Goal: Information Seeking & Learning: Learn about a topic

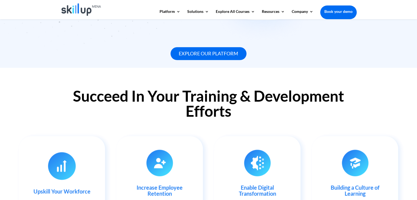
scroll to position [492, 0]
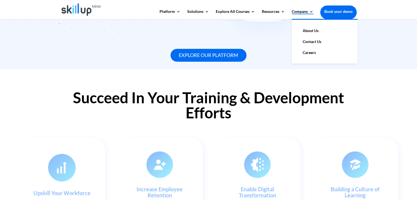
click at [304, 18] on link "Company" at bounding box center [303, 14] width 22 height 9
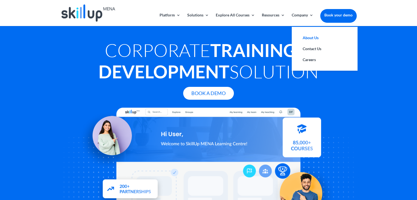
click at [310, 40] on link "About Us" at bounding box center [324, 37] width 55 height 11
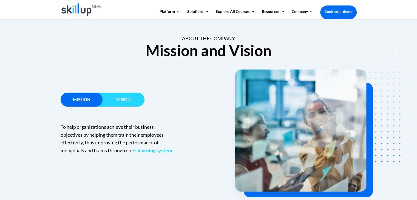
scroll to position [329, 0]
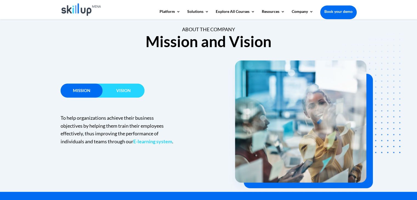
click at [115, 91] on h3 "Vision" at bounding box center [124, 92] width 42 height 7
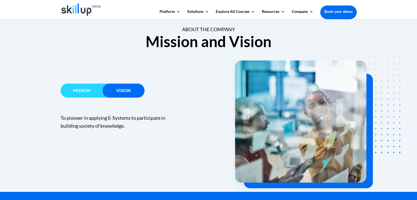
click at [82, 92] on span "Mission" at bounding box center [81, 90] width 17 height 5
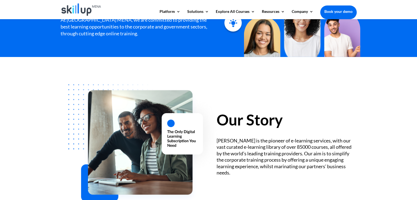
scroll to position [0, 0]
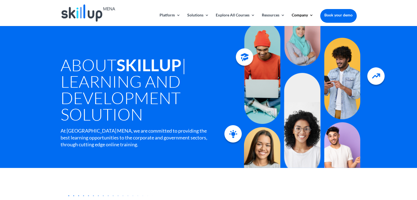
click at [90, 13] on img at bounding box center [88, 12] width 54 height 17
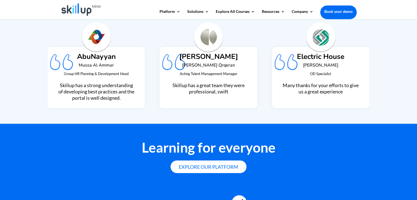
scroll to position [1342, 0]
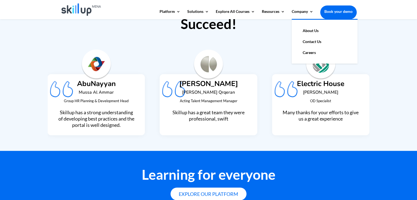
click at [307, 33] on link "About Us" at bounding box center [324, 30] width 55 height 11
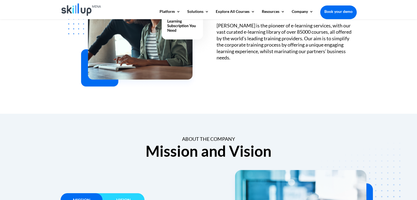
scroll to position [165, 0]
